Goal: Transaction & Acquisition: Download file/media

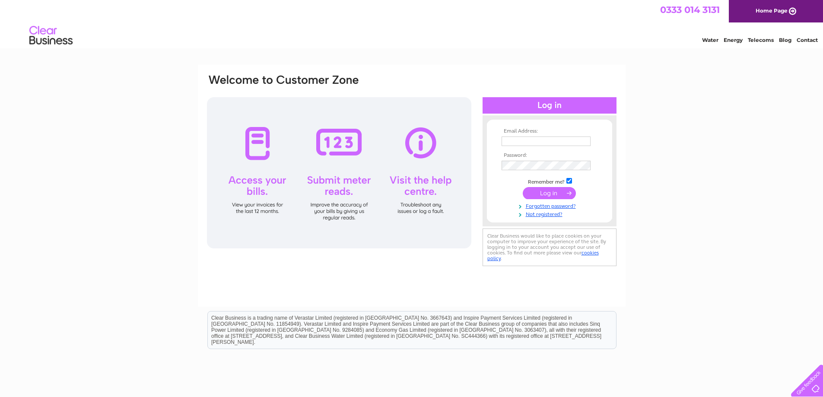
type input "mark@kdmshopfitting.com"
click at [548, 193] on input "submit" at bounding box center [549, 193] width 53 height 12
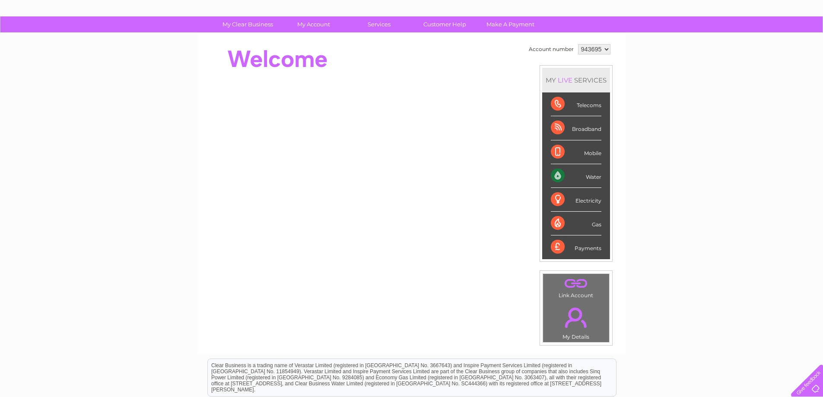
scroll to position [130, 0]
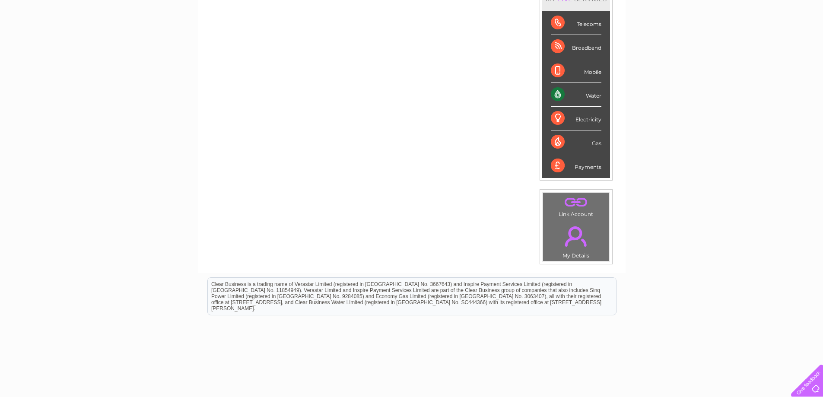
click at [595, 98] on div "Water" at bounding box center [576, 95] width 51 height 24
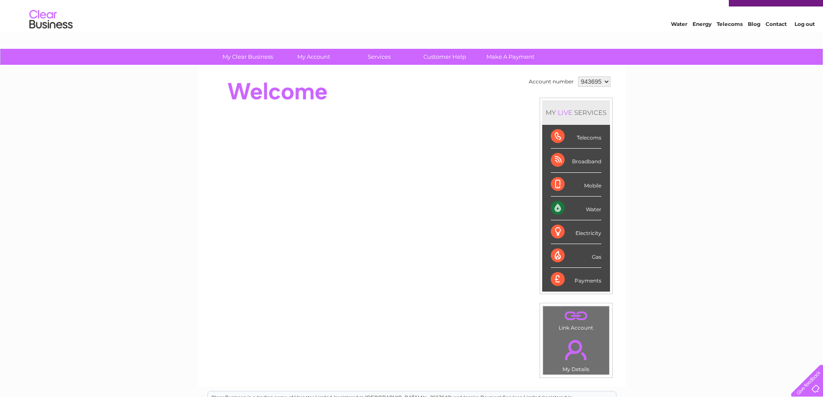
scroll to position [0, 0]
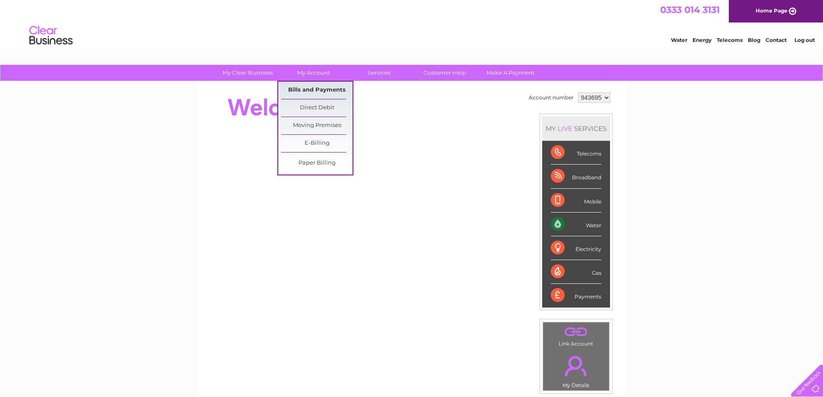
click at [328, 92] on link "Bills and Payments" at bounding box center [316, 90] width 71 height 17
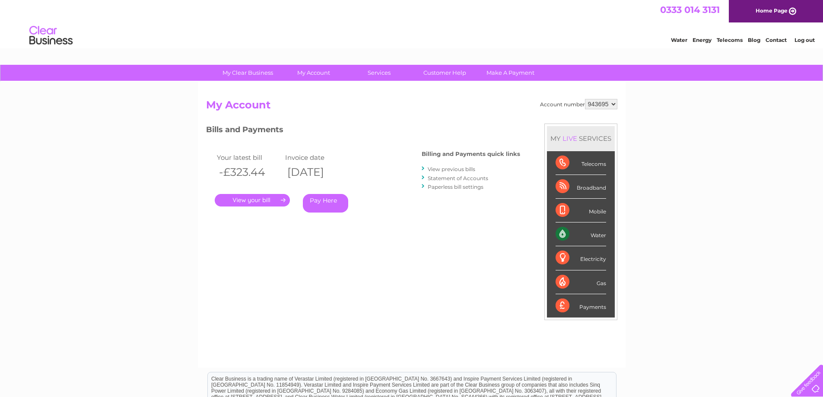
click at [275, 201] on link "." at bounding box center [252, 200] width 75 height 13
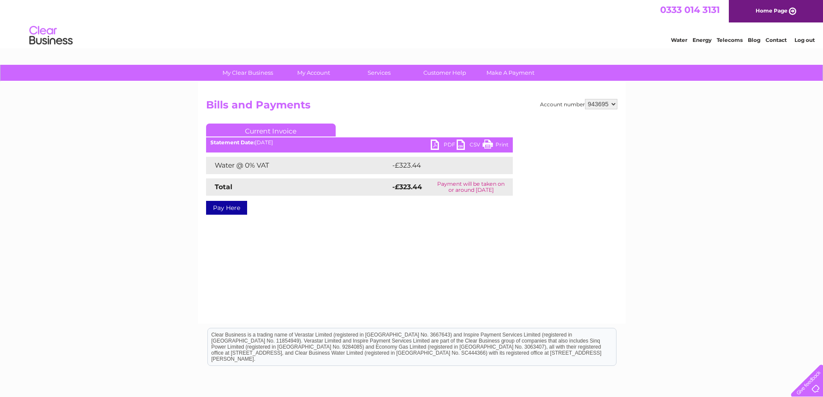
click at [458, 146] on link "CSV" at bounding box center [469, 145] width 26 height 13
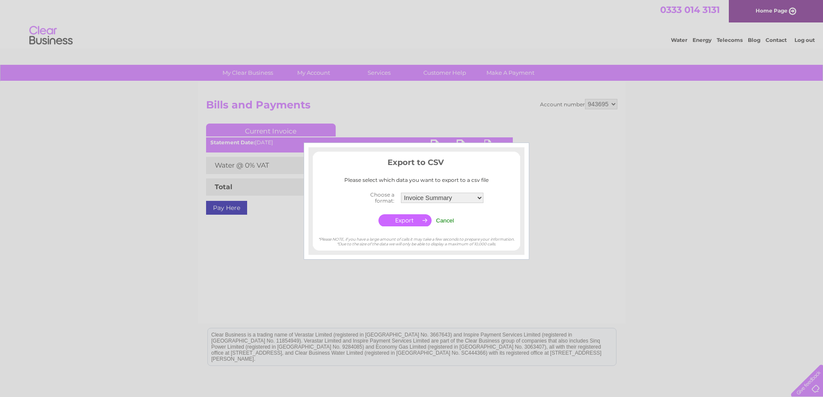
drag, startPoint x: 585, startPoint y: 248, endPoint x: 541, endPoint y: 225, distance: 49.4
click at [585, 246] on div at bounding box center [411, 198] width 823 height 397
click at [475, 133] on div at bounding box center [411, 198] width 823 height 397
click at [520, 150] on div at bounding box center [416, 151] width 216 height 9
click at [450, 217] on input "Cancel" at bounding box center [445, 220] width 18 height 6
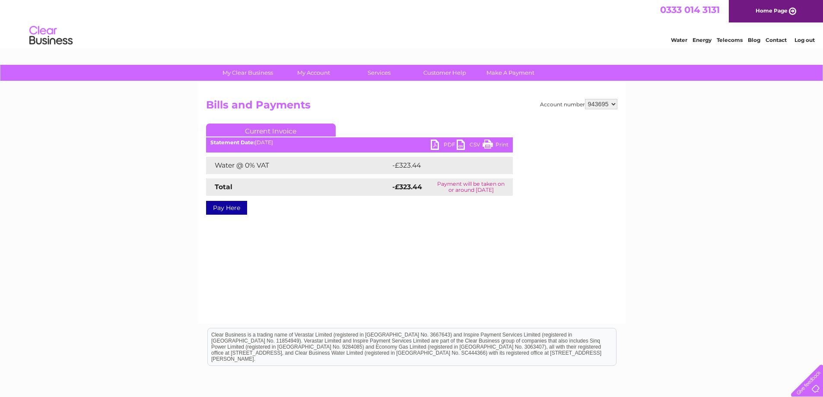
click at [438, 144] on link "PDF" at bounding box center [444, 145] width 26 height 13
